Goal: Transaction & Acquisition: Purchase product/service

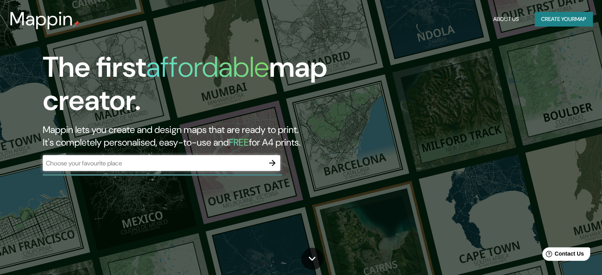
click at [280, 163] on div at bounding box center [273, 163] width 16 height 16
click at [271, 164] on icon "button" at bounding box center [273, 163] width 10 height 10
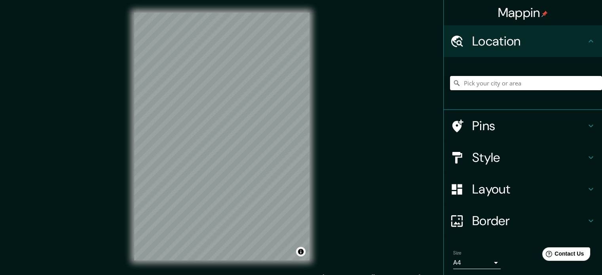
click at [489, 78] on input "Pick your city or area" at bounding box center [526, 83] width 152 height 14
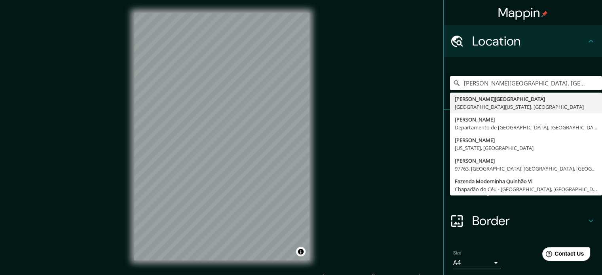
type input "[PERSON_NAME][GEOGRAPHIC_DATA], [GEOGRAPHIC_DATA][US_STATE], [GEOGRAPHIC_DATA]"
click at [404, 112] on div "Mappin Location [PERSON_NAME][GEOGRAPHIC_DATA], [GEOGRAPHIC_DATA][US_STATE], [G…" at bounding box center [301, 143] width 602 height 286
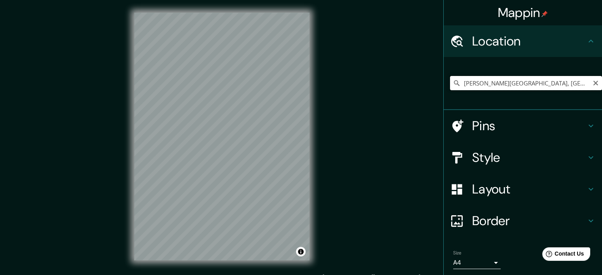
click at [514, 84] on input "[PERSON_NAME][GEOGRAPHIC_DATA], [GEOGRAPHIC_DATA][US_STATE], [GEOGRAPHIC_DATA]" at bounding box center [526, 83] width 152 height 14
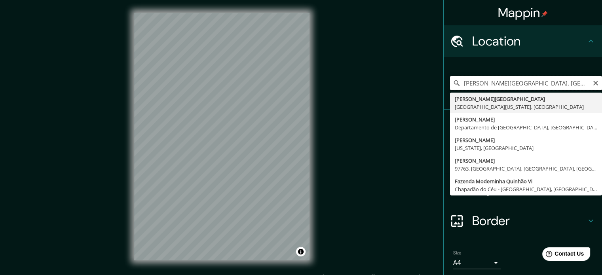
click at [514, 84] on input "[PERSON_NAME][GEOGRAPHIC_DATA], [GEOGRAPHIC_DATA][US_STATE], [GEOGRAPHIC_DATA]" at bounding box center [526, 83] width 152 height 14
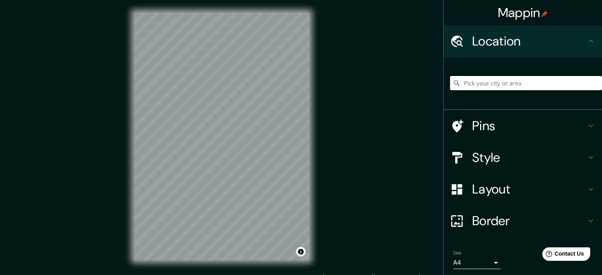
paste input "[STREET_ADDRESS]"
type input "[STREET_ADDRESS]"
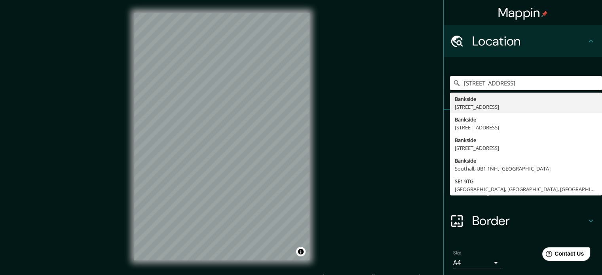
click at [536, 211] on div "Border" at bounding box center [523, 221] width 158 height 32
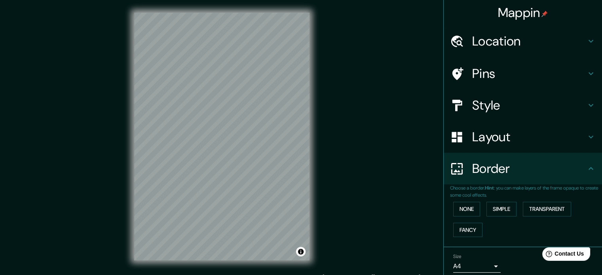
click at [548, 140] on h4 "Layout" at bounding box center [529, 137] width 114 height 16
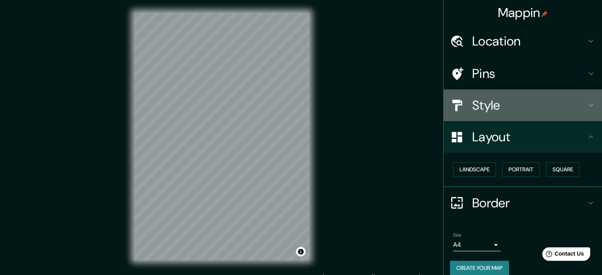
click at [557, 113] on div "Style" at bounding box center [523, 105] width 158 height 32
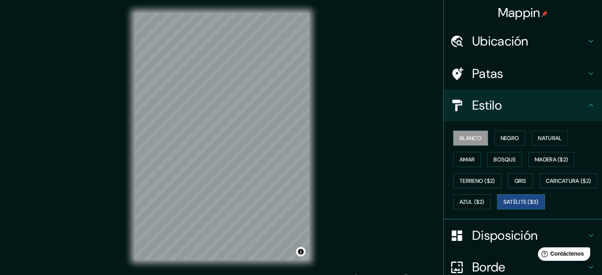
click at [497, 209] on button "Satélite ($3)" at bounding box center [521, 201] width 48 height 15
click at [474, 142] on font "Blanco" at bounding box center [471, 138] width 22 height 10
click at [495, 135] on button "Negro" at bounding box center [510, 138] width 31 height 15
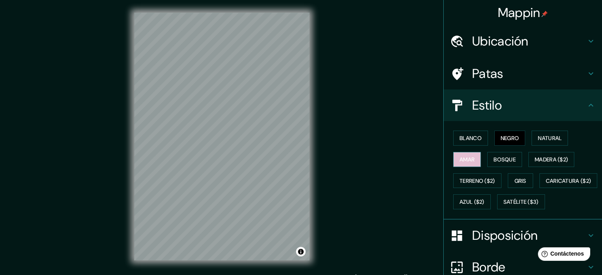
click at [469, 160] on font "Amar" at bounding box center [467, 159] width 15 height 7
click at [496, 154] on font "Bosque" at bounding box center [505, 159] width 22 height 10
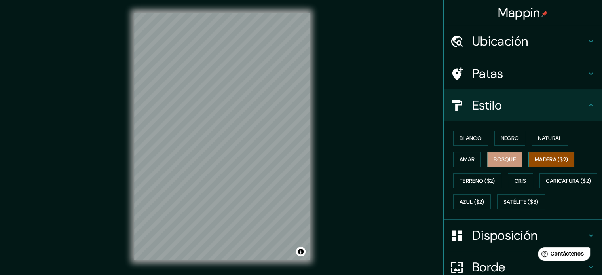
click at [535, 160] on font "Madera ($2)" at bounding box center [551, 159] width 33 height 7
click at [496, 158] on font "Bosque" at bounding box center [505, 159] width 22 height 7
click at [485, 197] on font "Azul ($2)" at bounding box center [472, 202] width 25 height 10
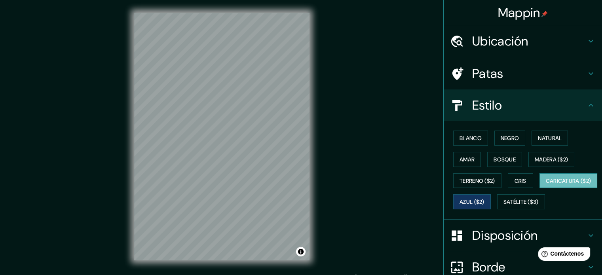
click at [546, 185] on font "Caricatura ($2)" at bounding box center [569, 180] width 46 height 7
click at [491, 200] on button "Azul ($2)" at bounding box center [472, 201] width 38 height 15
click at [515, 182] on font "Gris" at bounding box center [521, 180] width 12 height 7
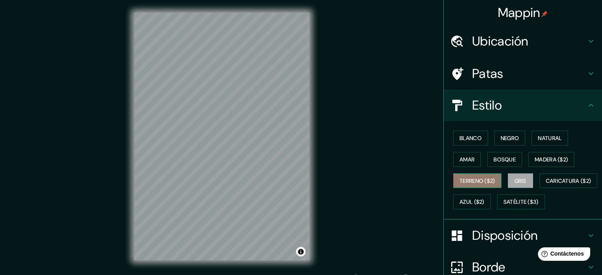
click at [493, 178] on button "Terreno ($2)" at bounding box center [477, 180] width 48 height 15
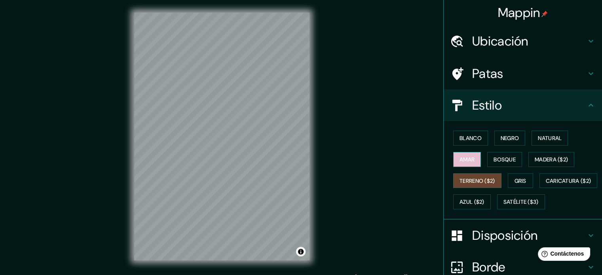
click at [471, 164] on button "Amar" at bounding box center [467, 159] width 28 height 15
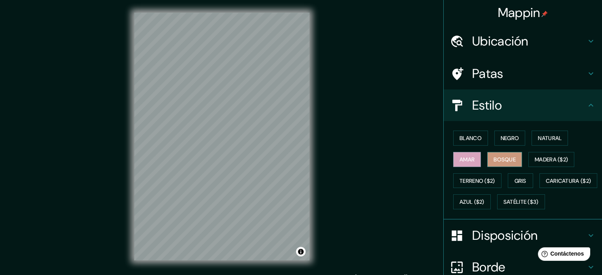
click at [497, 160] on font "Bosque" at bounding box center [505, 159] width 22 height 7
click at [535, 154] on font "Madera ($2)" at bounding box center [551, 159] width 33 height 10
click at [511, 161] on font "Bosque" at bounding box center [505, 159] width 22 height 7
click at [537, 38] on h4 "Ubicación" at bounding box center [529, 41] width 114 height 16
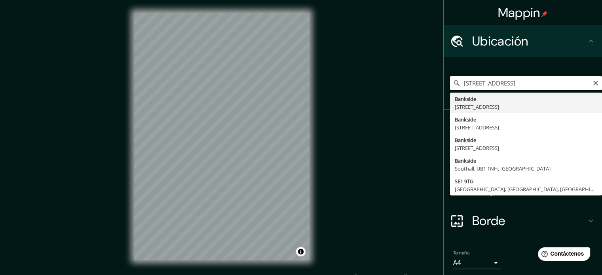
click at [572, 84] on input "[STREET_ADDRESS]" at bounding box center [526, 83] width 152 height 14
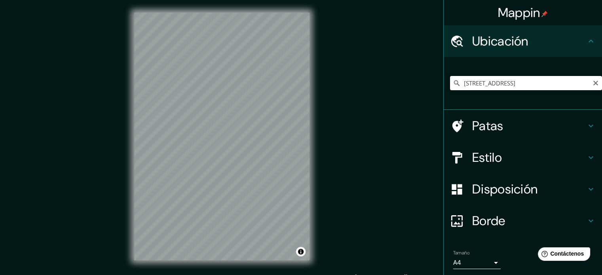
click at [576, 87] on input "[STREET_ADDRESS]" at bounding box center [526, 83] width 152 height 14
click at [576, 82] on input "[STREET_ADDRESS]" at bounding box center [526, 83] width 152 height 14
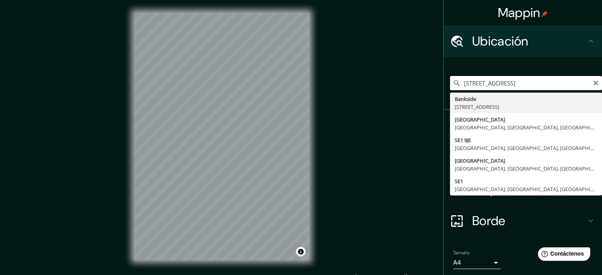
click at [584, 81] on input "[STREET_ADDRESS]" at bounding box center [526, 83] width 152 height 14
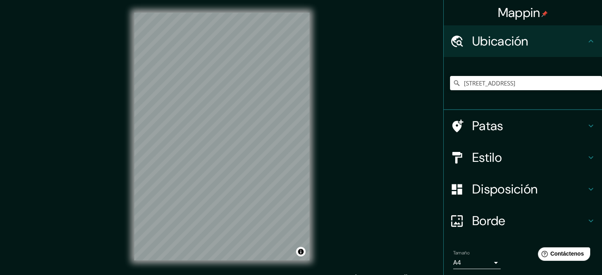
click at [537, 166] on div "Estilo" at bounding box center [523, 158] width 158 height 32
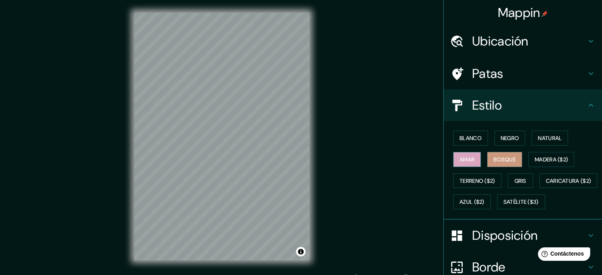
click at [472, 160] on button "Amar" at bounding box center [467, 159] width 28 height 15
click at [532, 139] on button "Natural" at bounding box center [550, 138] width 36 height 15
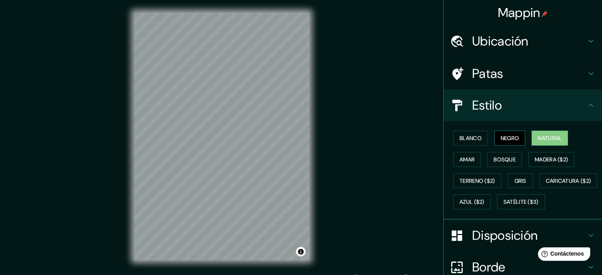
click at [518, 137] on button "Negro" at bounding box center [510, 138] width 31 height 15
click at [476, 141] on font "Blanco" at bounding box center [471, 138] width 22 height 7
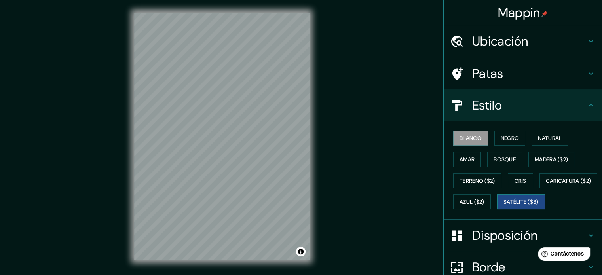
click at [504, 206] on font "Satélite ($3)" at bounding box center [521, 202] width 35 height 7
click at [321, 190] on div "© Mapbox © OpenStreetMap Improve this map © Maxar" at bounding box center [222, 136] width 201 height 273
click at [491, 199] on button "Azul ($2)" at bounding box center [472, 201] width 38 height 15
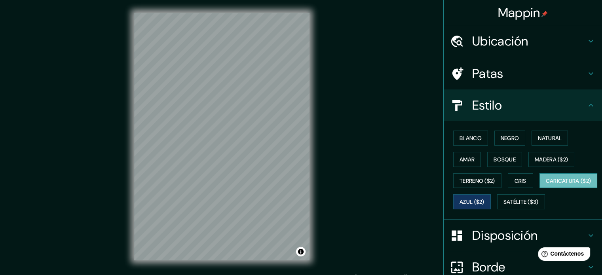
click at [546, 185] on font "Caricatura ($2)" at bounding box center [569, 180] width 46 height 7
click at [481, 183] on font "Terreno ($2)" at bounding box center [478, 180] width 36 height 7
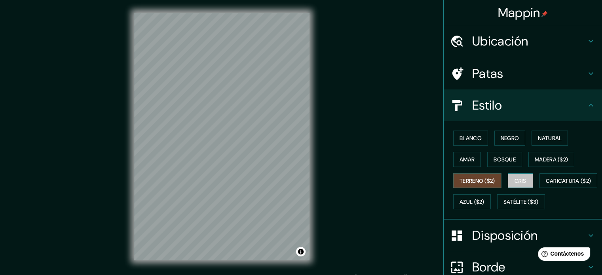
click at [515, 182] on font "Gris" at bounding box center [521, 180] width 12 height 7
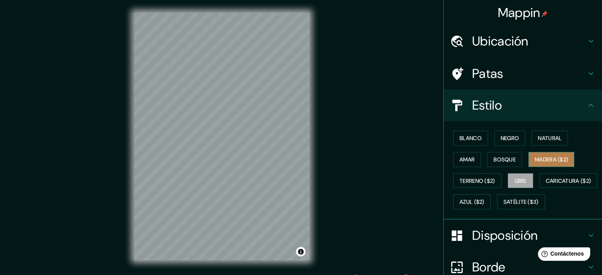
click at [553, 159] on font "Madera ($2)" at bounding box center [551, 159] width 33 height 7
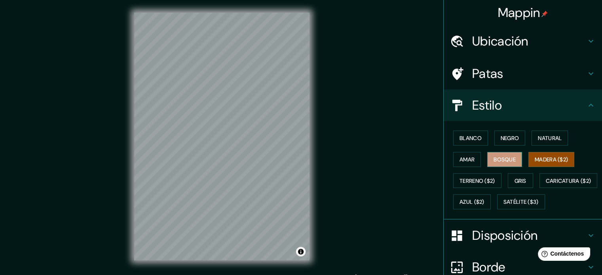
click at [499, 163] on font "Bosque" at bounding box center [505, 159] width 22 height 10
click at [465, 166] on button "Amar" at bounding box center [467, 159] width 28 height 15
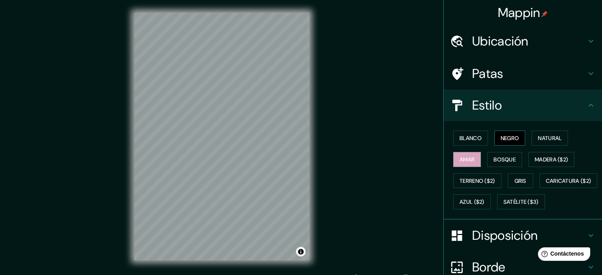
click at [501, 137] on font "Negro" at bounding box center [510, 138] width 19 height 7
click at [545, 139] on font "Natural" at bounding box center [550, 138] width 24 height 7
